Goal: Task Accomplishment & Management: Manage account settings

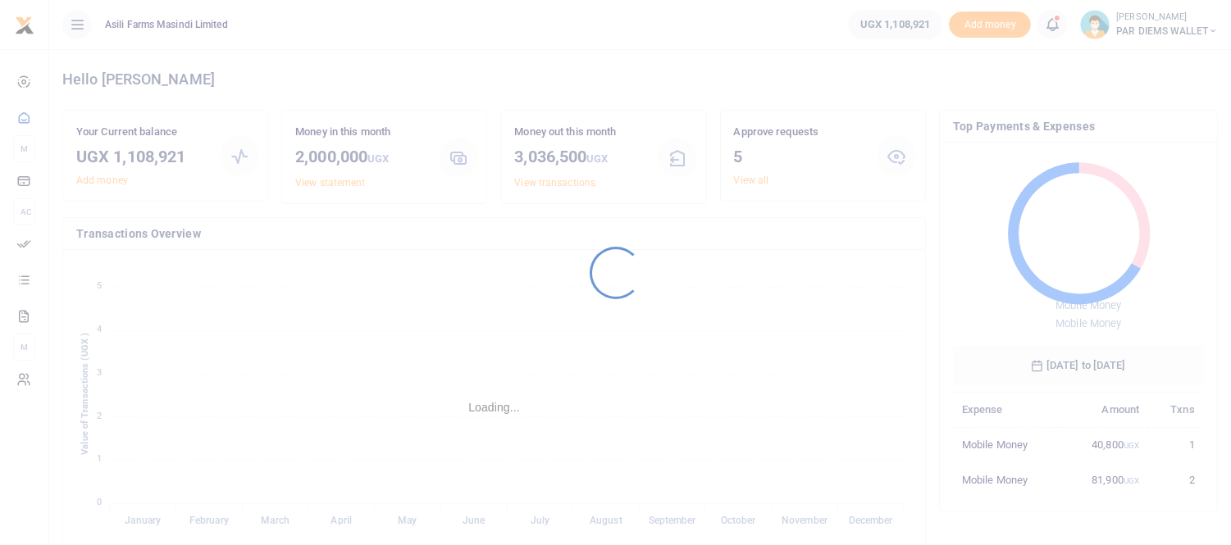
scroll to position [216, 236]
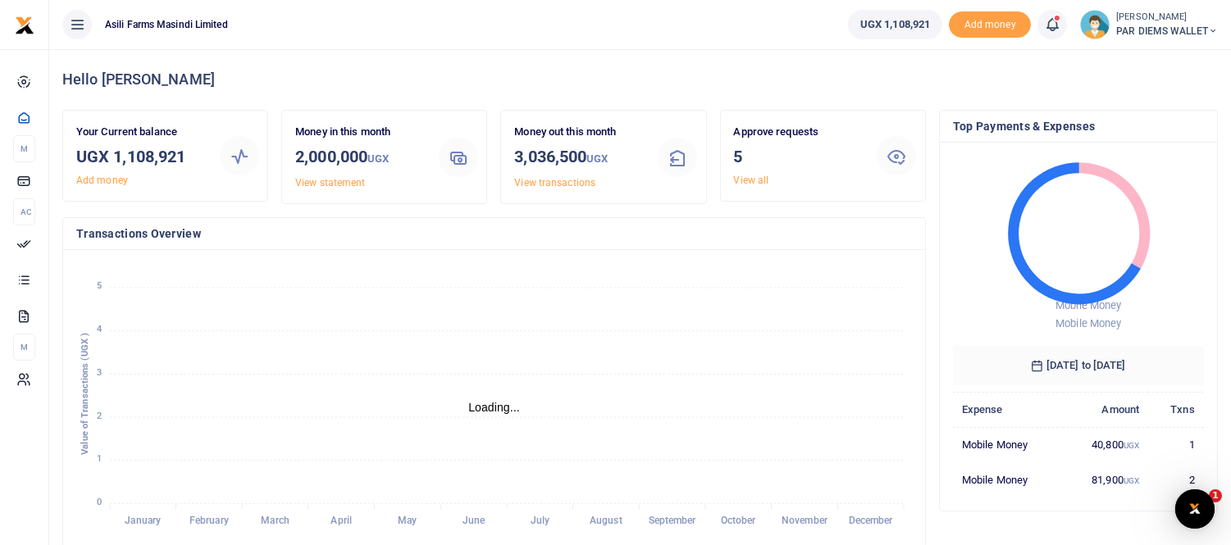
click at [1047, 21] on icon at bounding box center [1052, 25] width 16 height 18
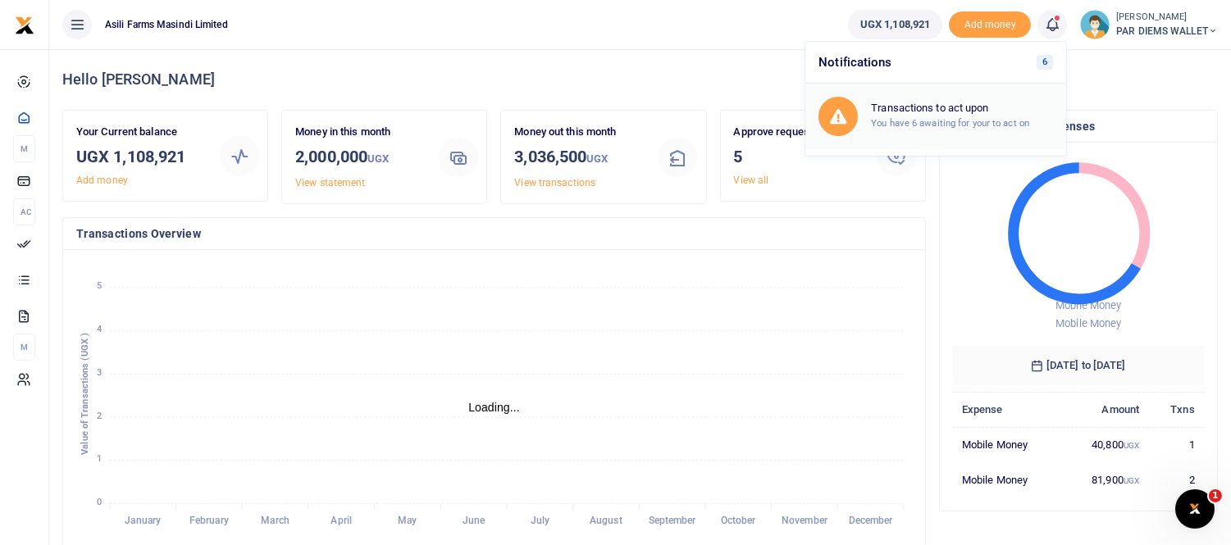
click at [935, 104] on h6 "Transactions to act upon" at bounding box center [962, 108] width 182 height 13
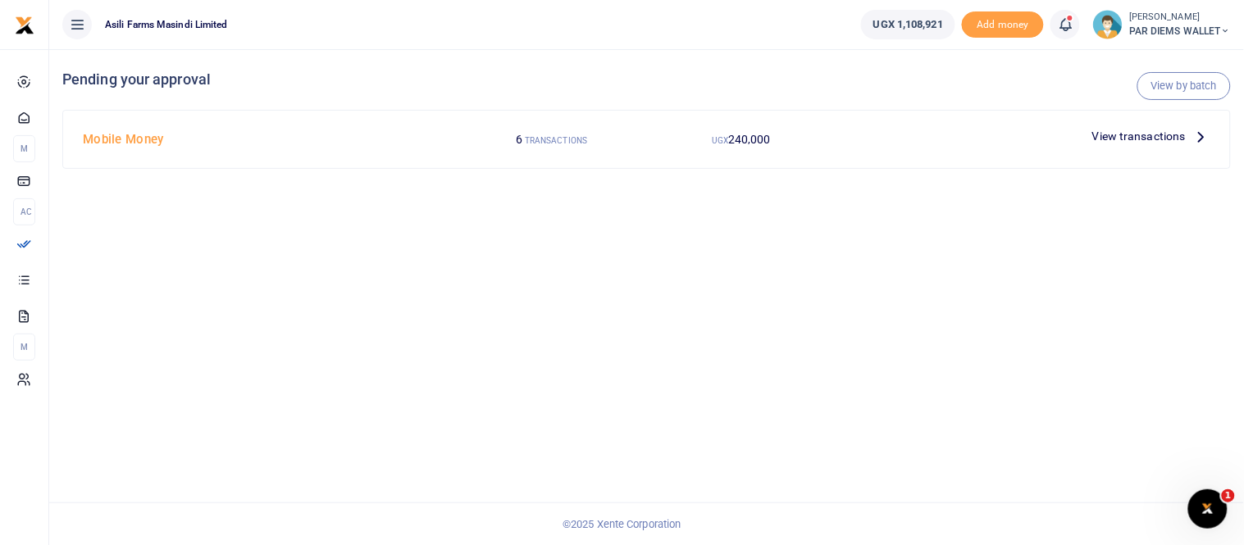
click at [1151, 138] on span "View transactions" at bounding box center [1138, 136] width 93 height 18
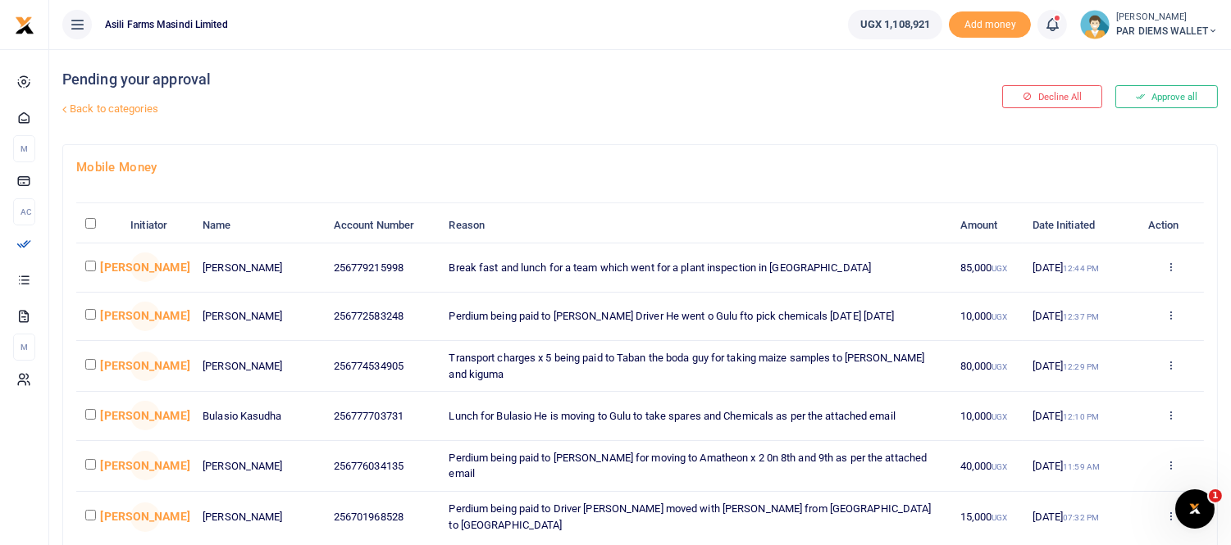
click at [90, 271] on input "checkbox" at bounding box center [90, 266] width 11 height 11
checkbox input "true"
click at [828, 115] on div "Back to categories" at bounding box center [443, 109] width 770 height 28
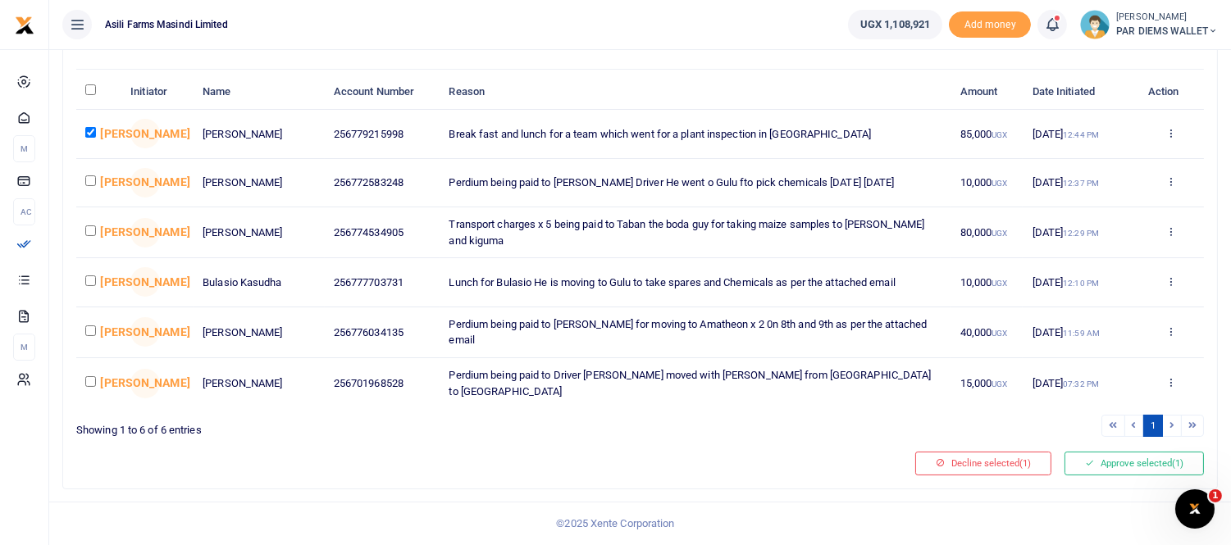
scroll to position [66, 0]
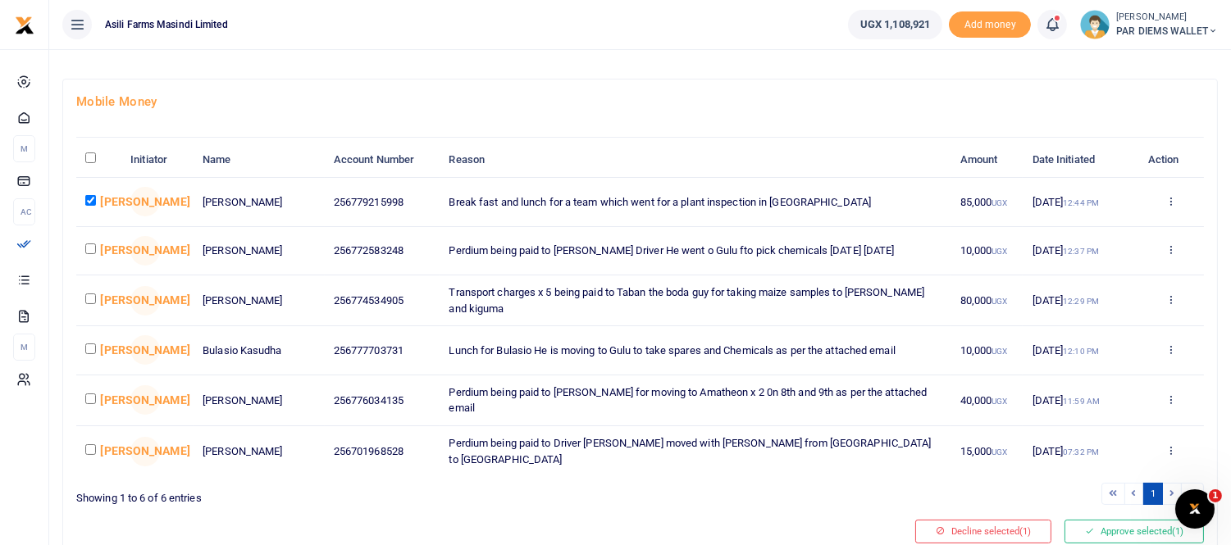
click at [85, 304] on input "checkbox" at bounding box center [90, 299] width 11 height 11
checkbox input "true"
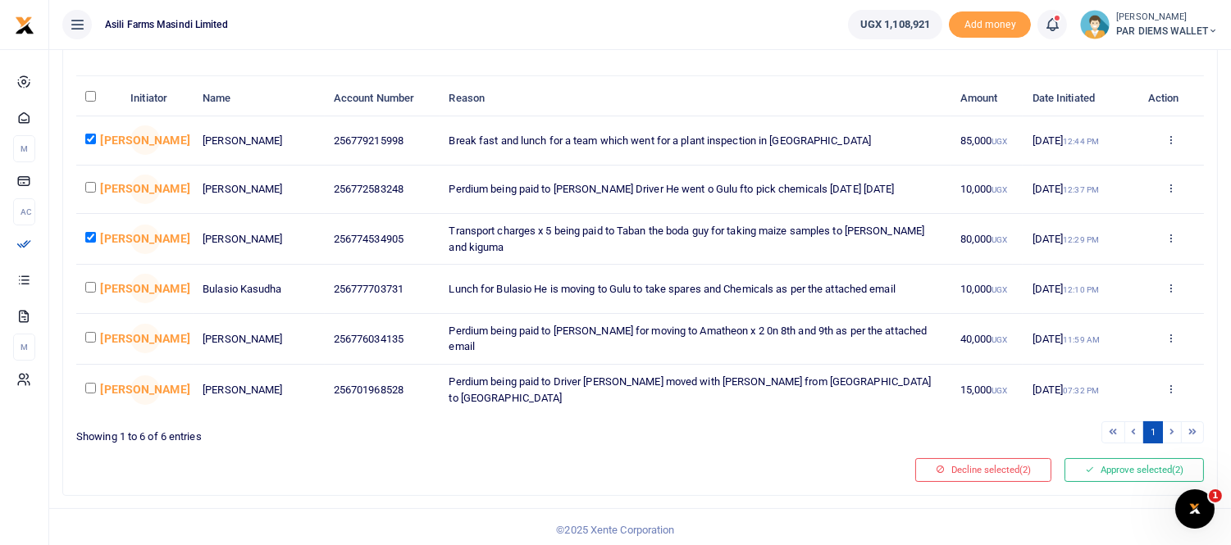
scroll to position [157, 0]
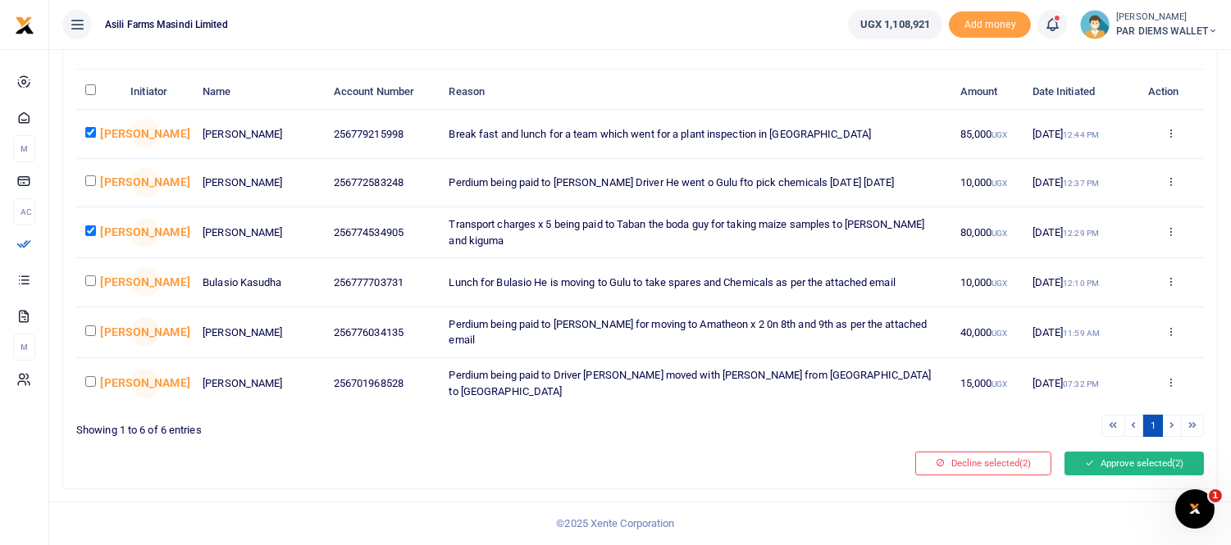
click at [1097, 454] on button "Approve selected (2)" at bounding box center [1133, 463] width 139 height 23
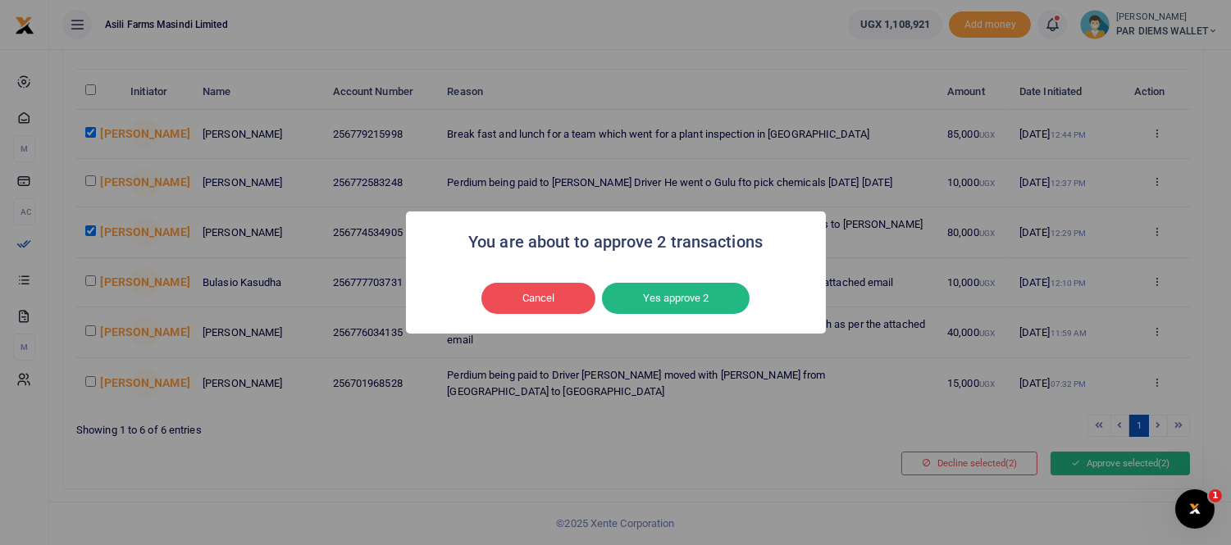
scroll to position [138, 0]
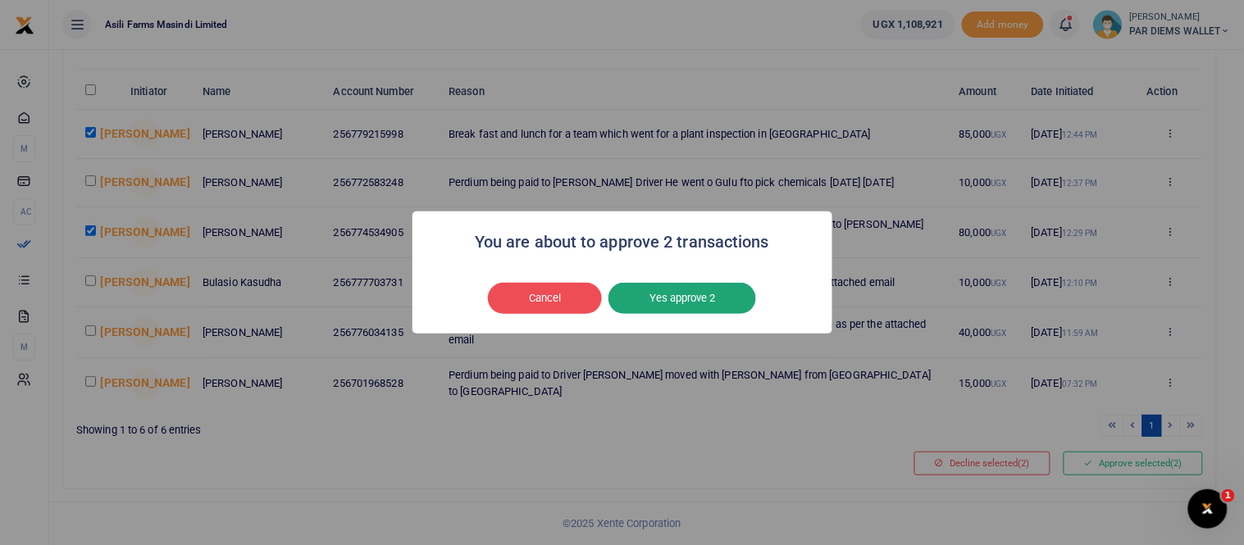
click at [718, 285] on button "Yes approve 2" at bounding box center [682, 298] width 148 height 31
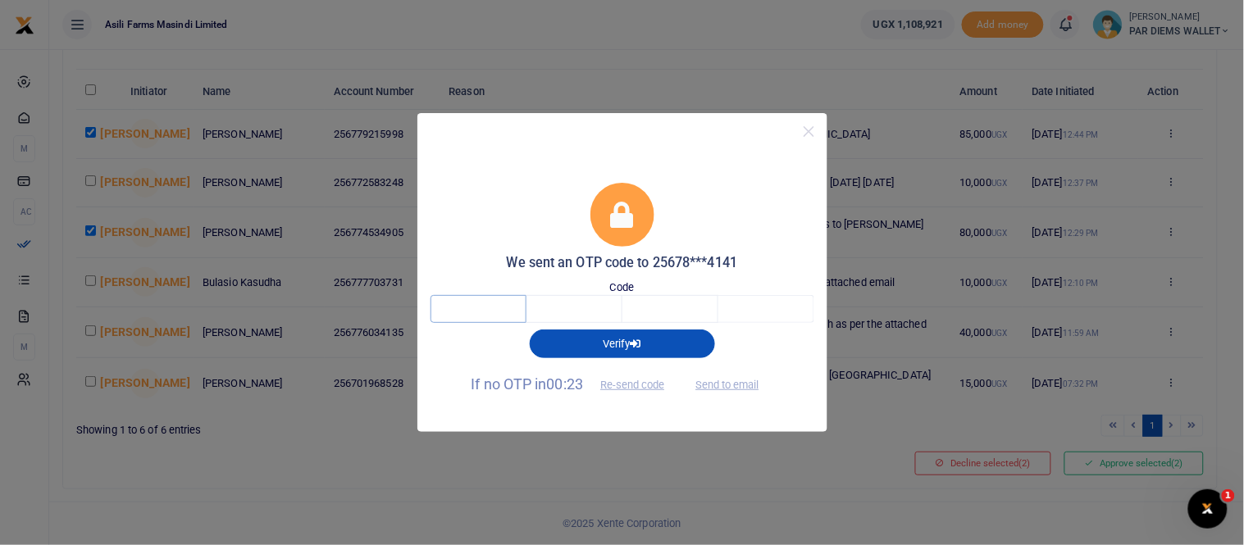
click at [460, 305] on input "text" at bounding box center [479, 309] width 96 height 28
type input "4"
type input "5"
type input "8"
type input "6"
